Goal: Check status: Check status

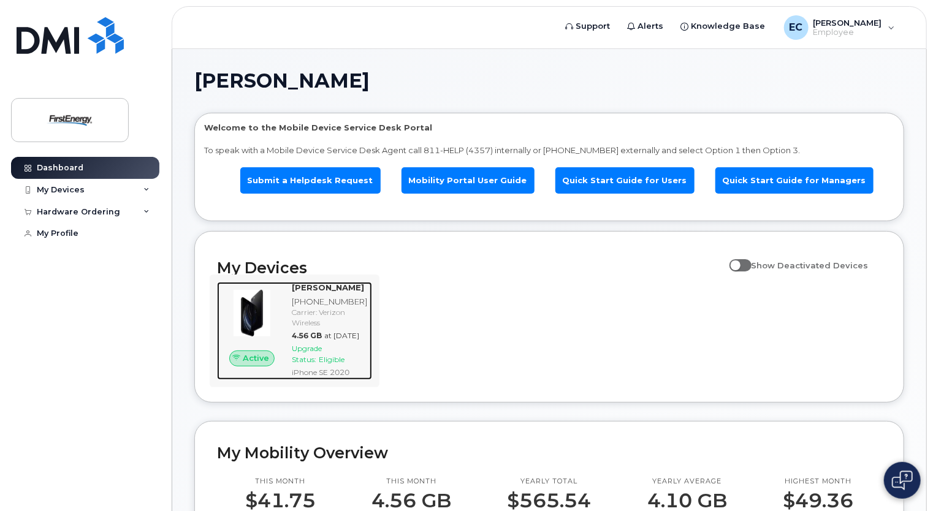
click at [336, 364] on span "Eligible" at bounding box center [332, 359] width 26 height 9
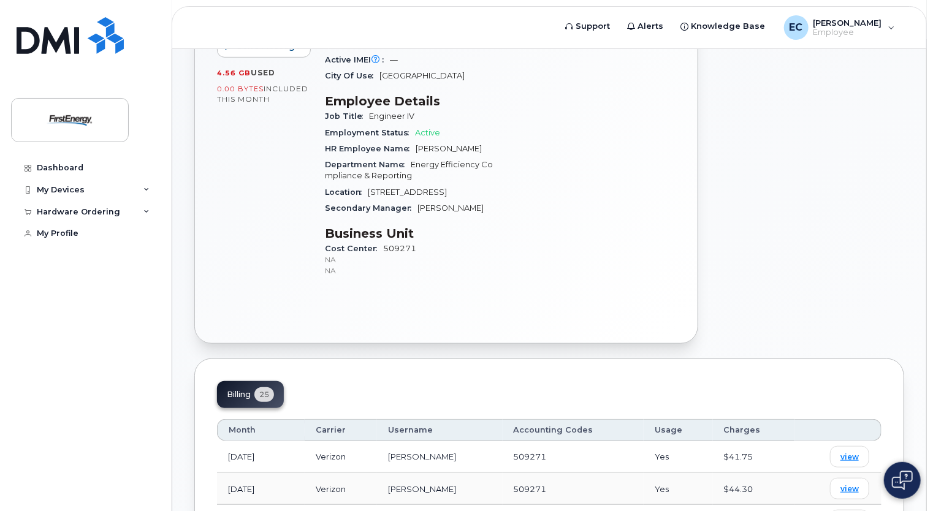
scroll to position [368, 0]
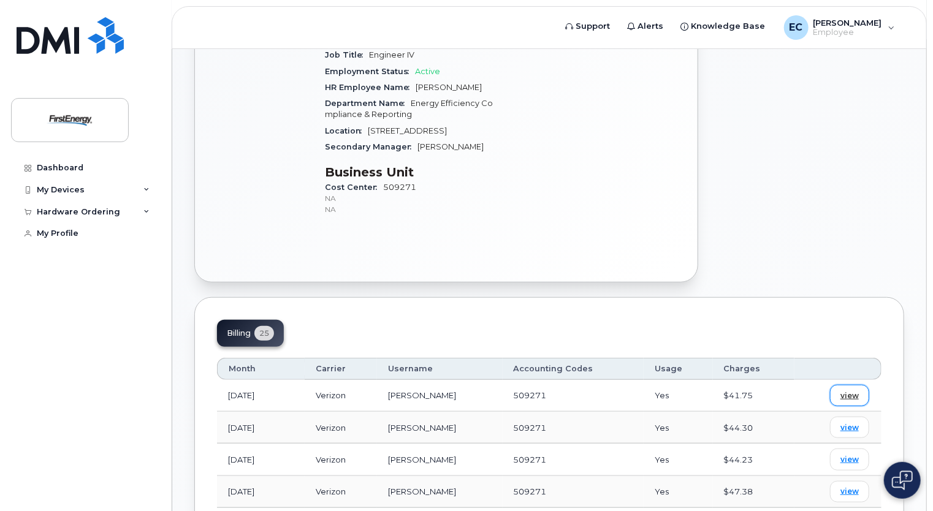
click at [855, 391] on span "view" at bounding box center [850, 396] width 18 height 11
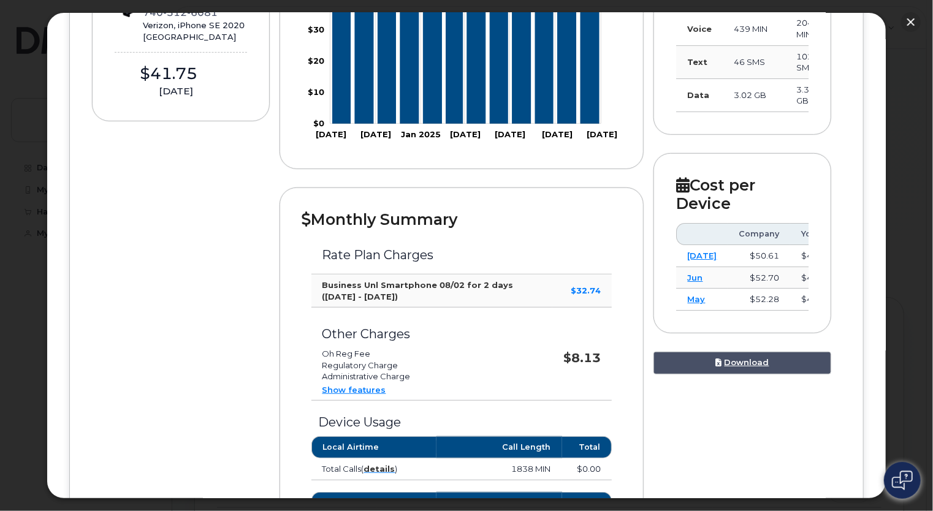
scroll to position [307, 0]
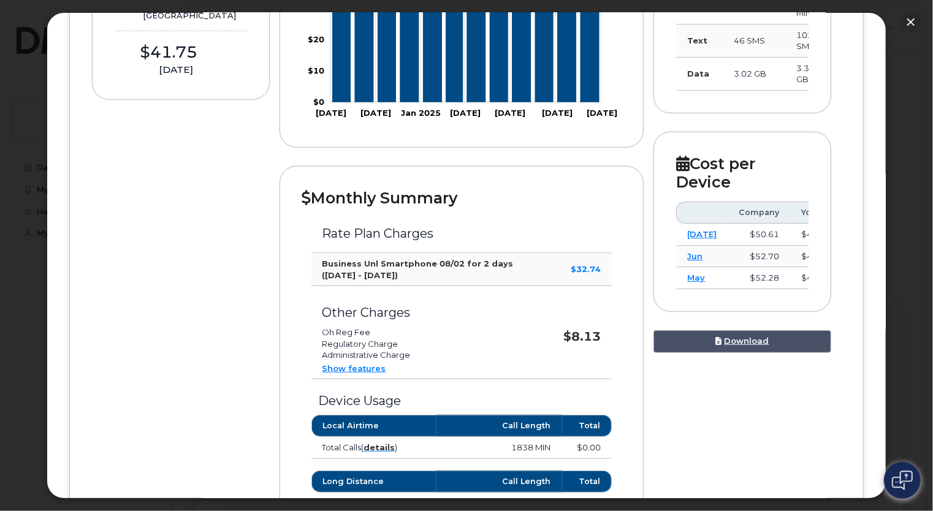
click at [361, 369] on link "Show features" at bounding box center [355, 369] width 64 height 10
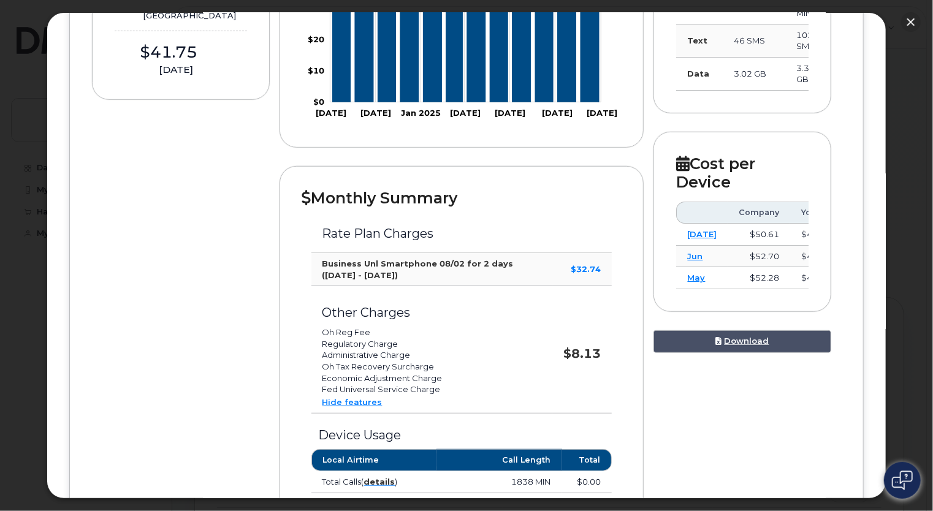
click at [364, 405] on link "Hide features" at bounding box center [353, 402] width 60 height 10
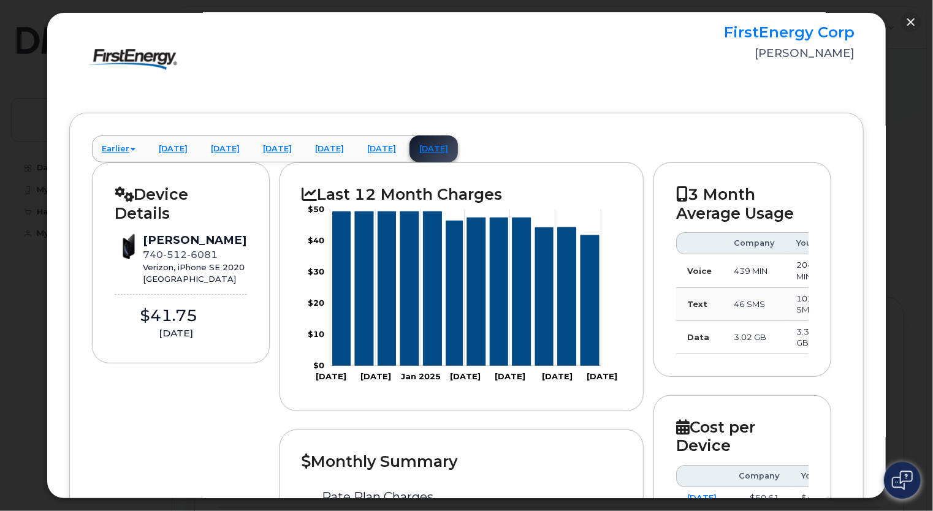
scroll to position [0, 0]
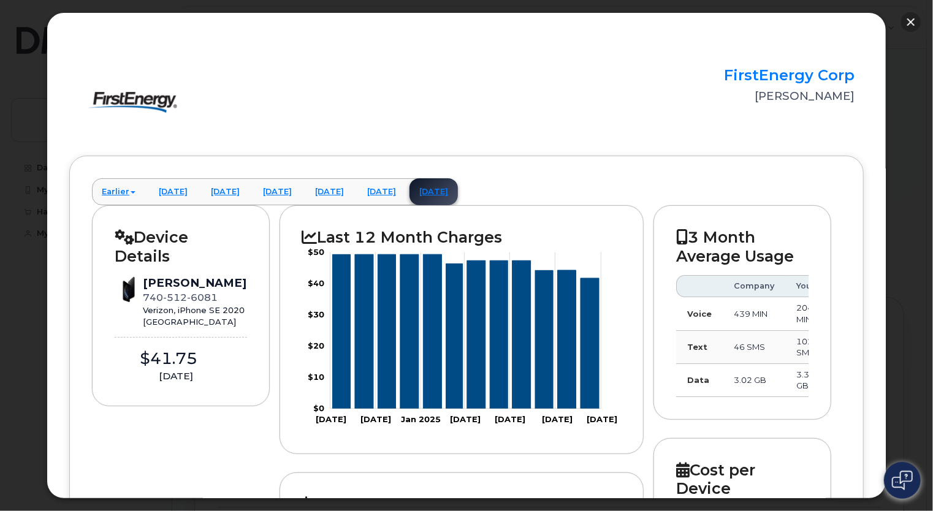
click at [909, 17] on button "button" at bounding box center [911, 22] width 20 height 20
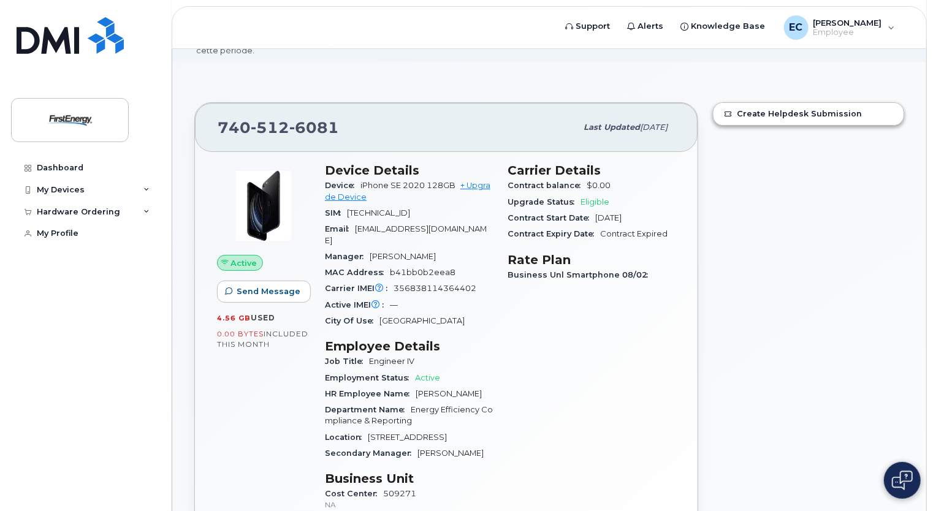
scroll to position [61, 0]
